Goal: Check status: Check status

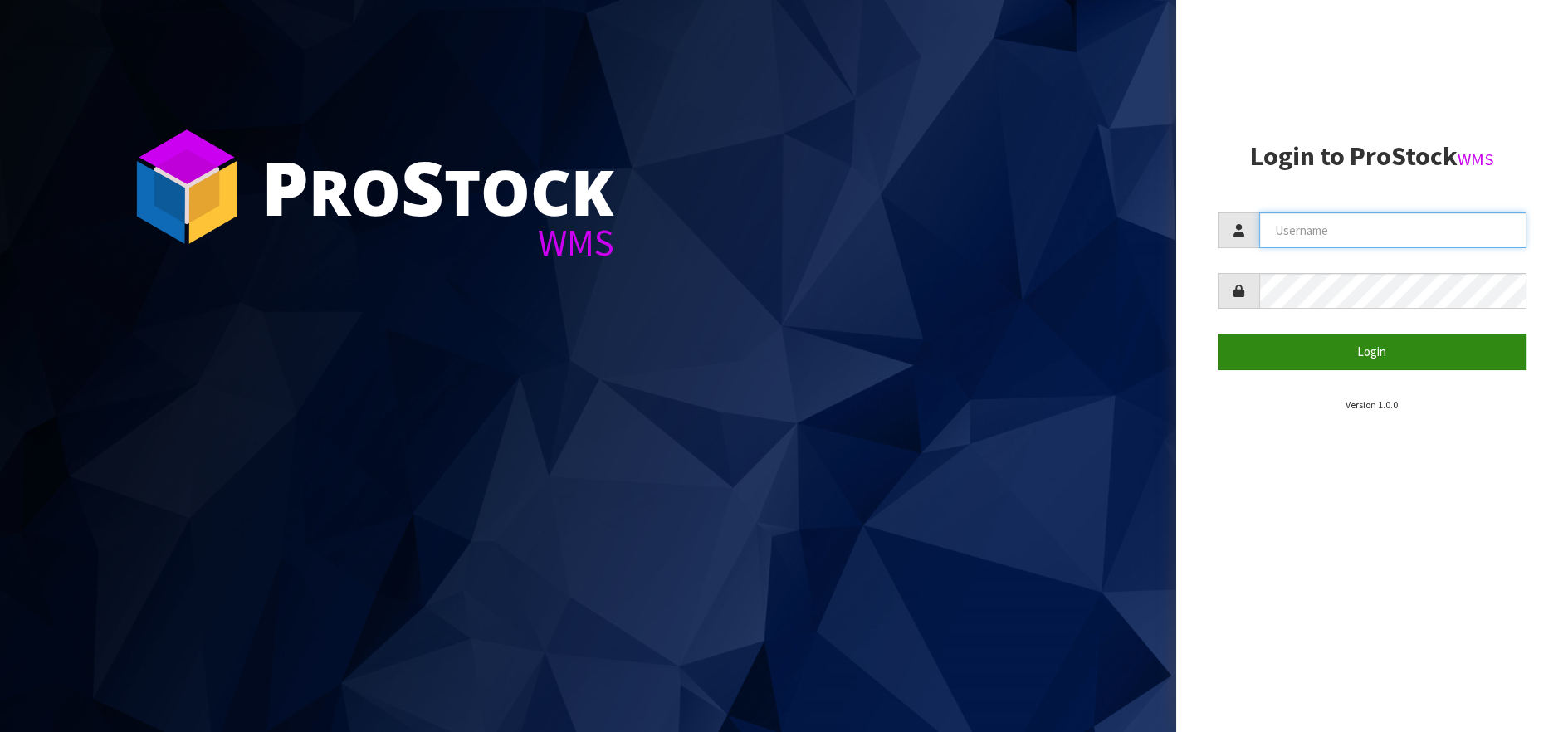
type input "LIFETIMEBRANDS"
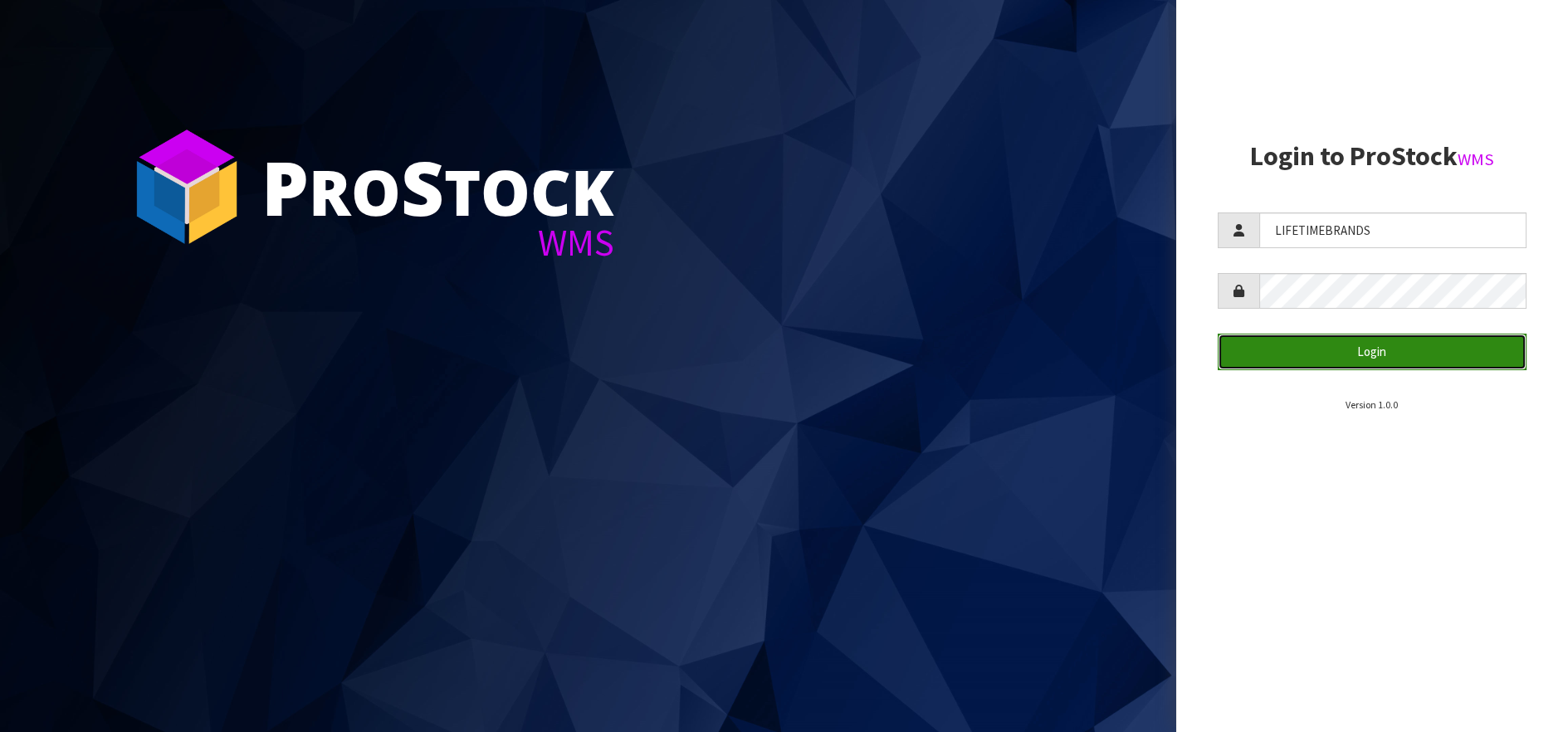
click at [1376, 340] on button "Login" at bounding box center [1372, 351] width 309 height 35
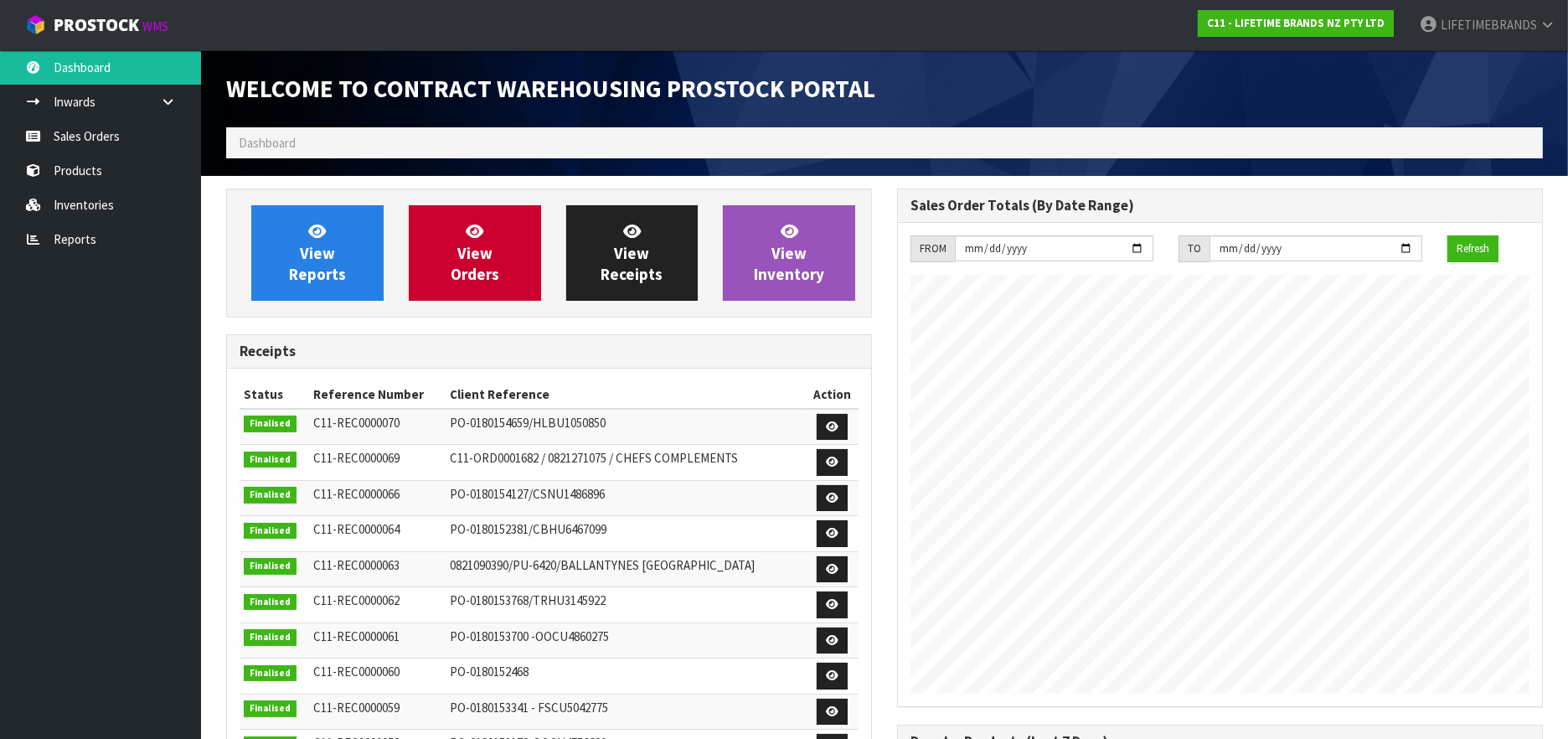
scroll to position [929, 670]
click at [99, 128] on link "Sales Orders" at bounding box center [101, 136] width 201 height 35
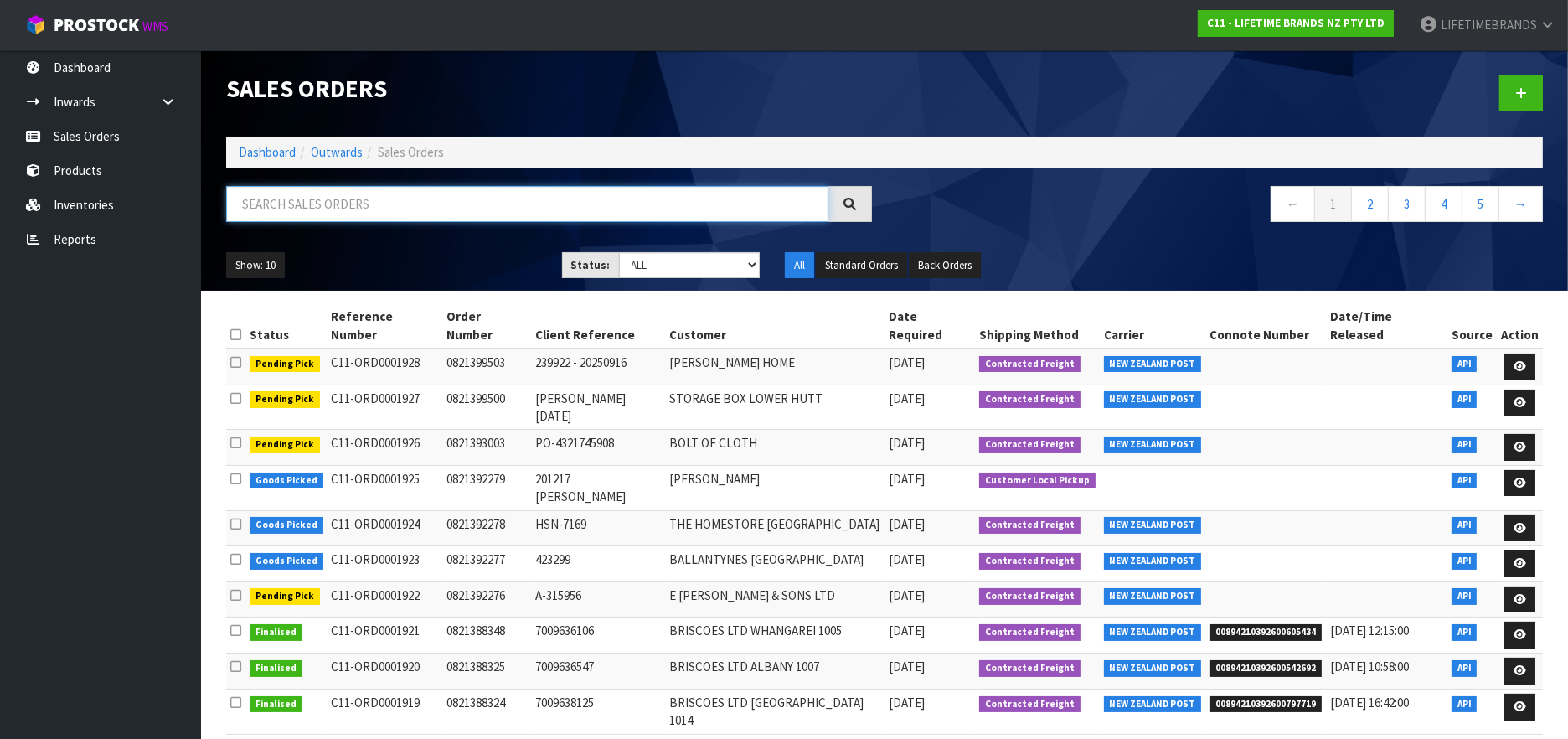
click at [661, 218] on input "text" at bounding box center [527, 203] width 603 height 36
paste input "FWM58678178"
type input "FWM58678178"
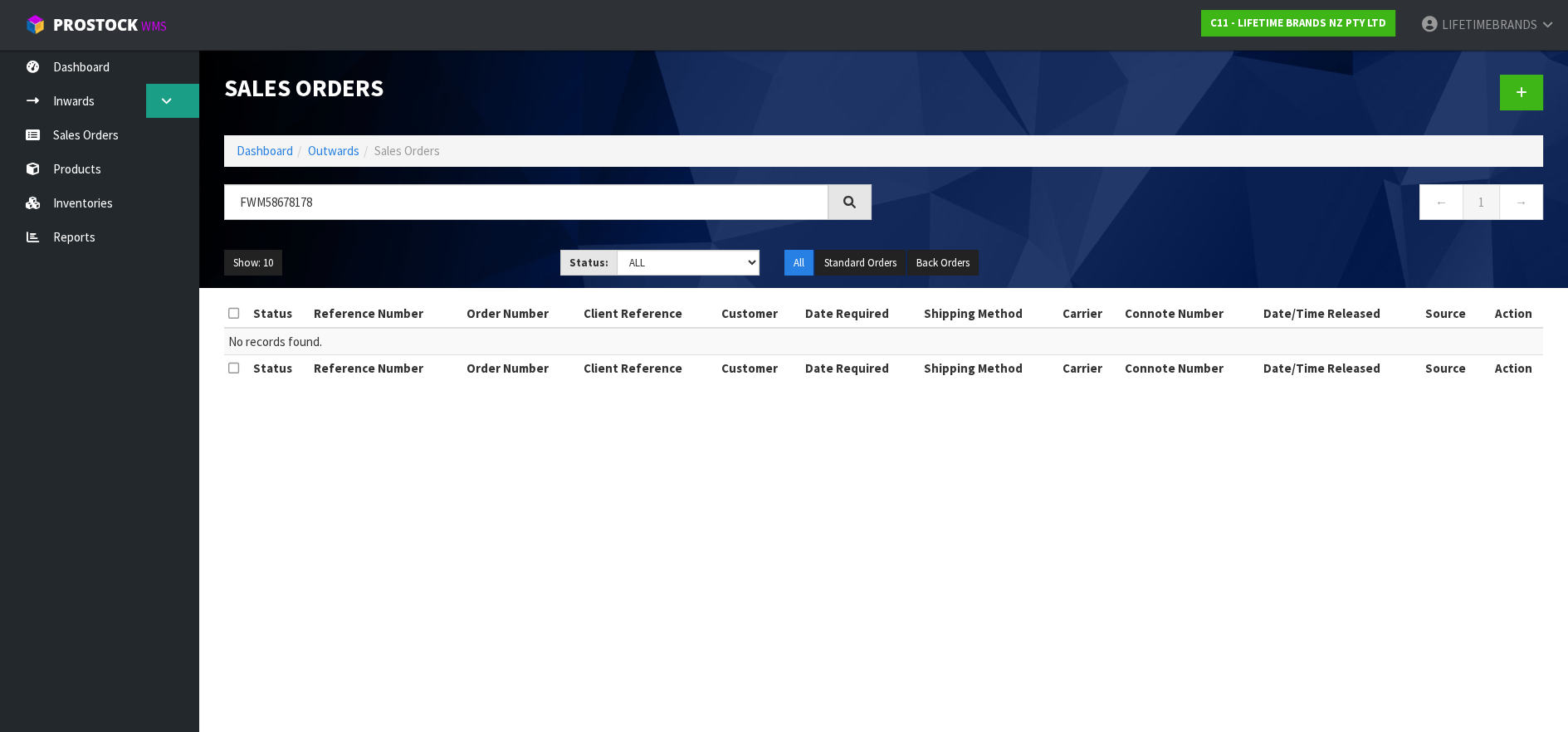
click at [156, 93] on link at bounding box center [172, 101] width 53 height 34
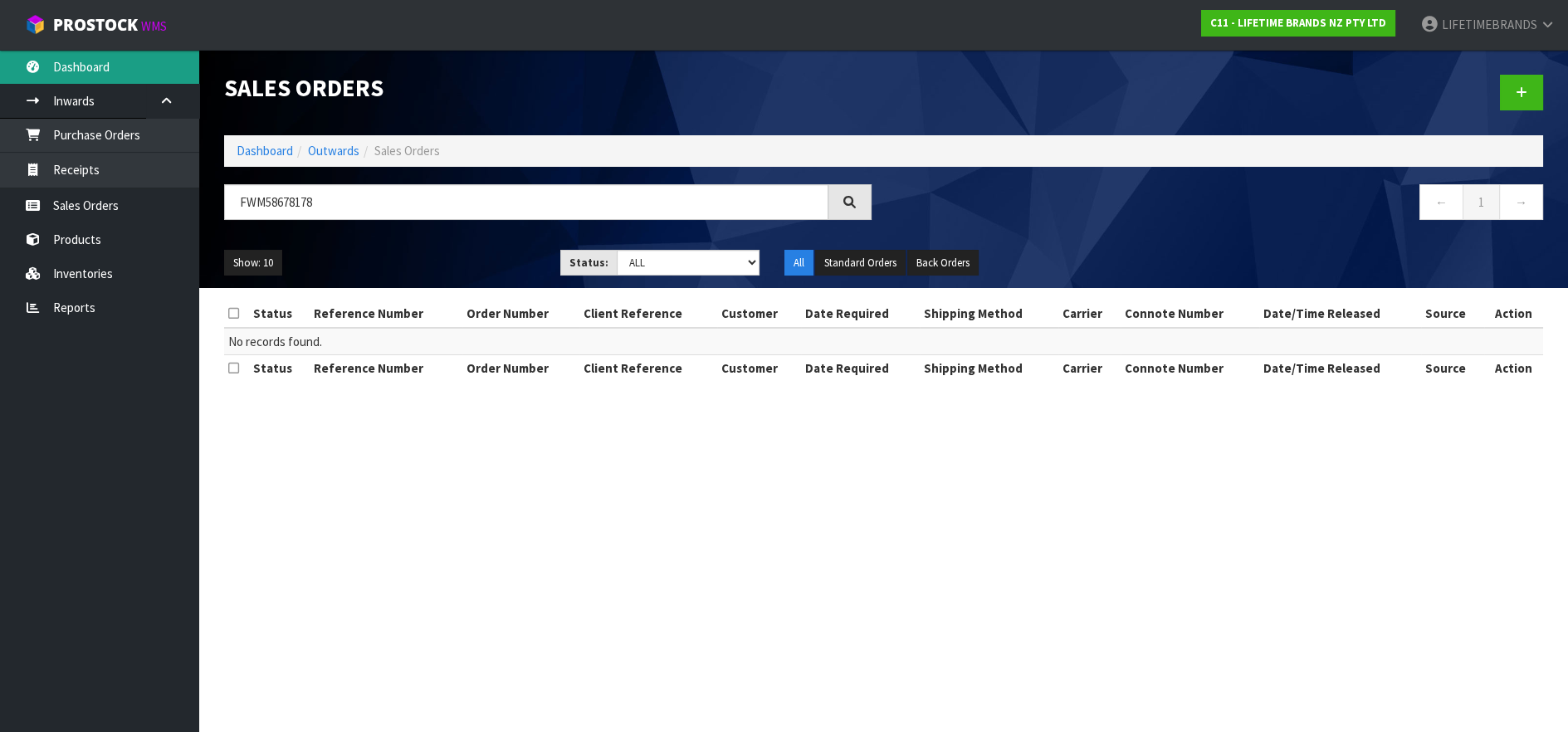
click at [98, 61] on link "Dashboard" at bounding box center [100, 67] width 199 height 34
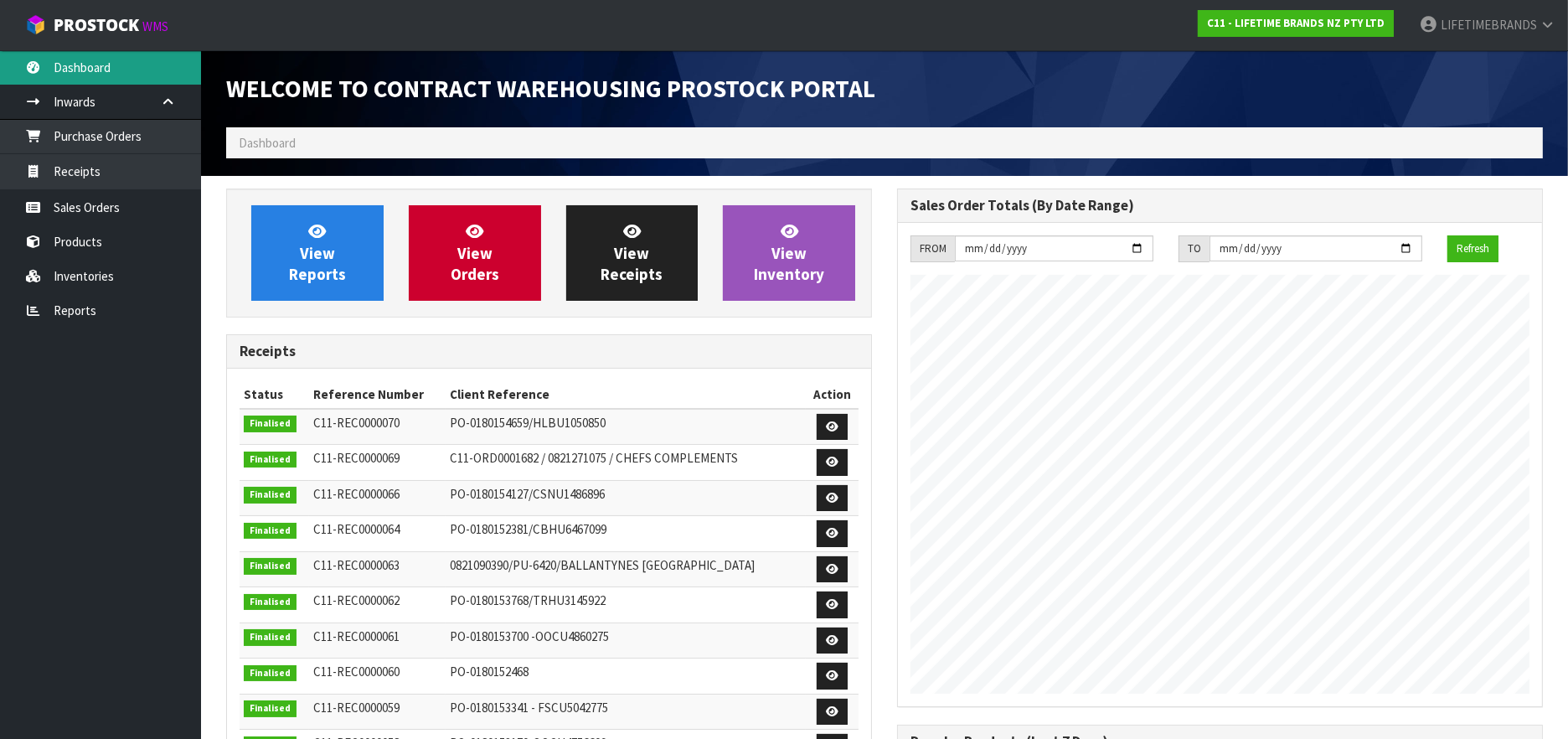
scroll to position [929, 670]
click at [366, 144] on ol "Dashboard" at bounding box center [884, 143] width 1317 height 31
